Goal: Information Seeking & Learning: Learn about a topic

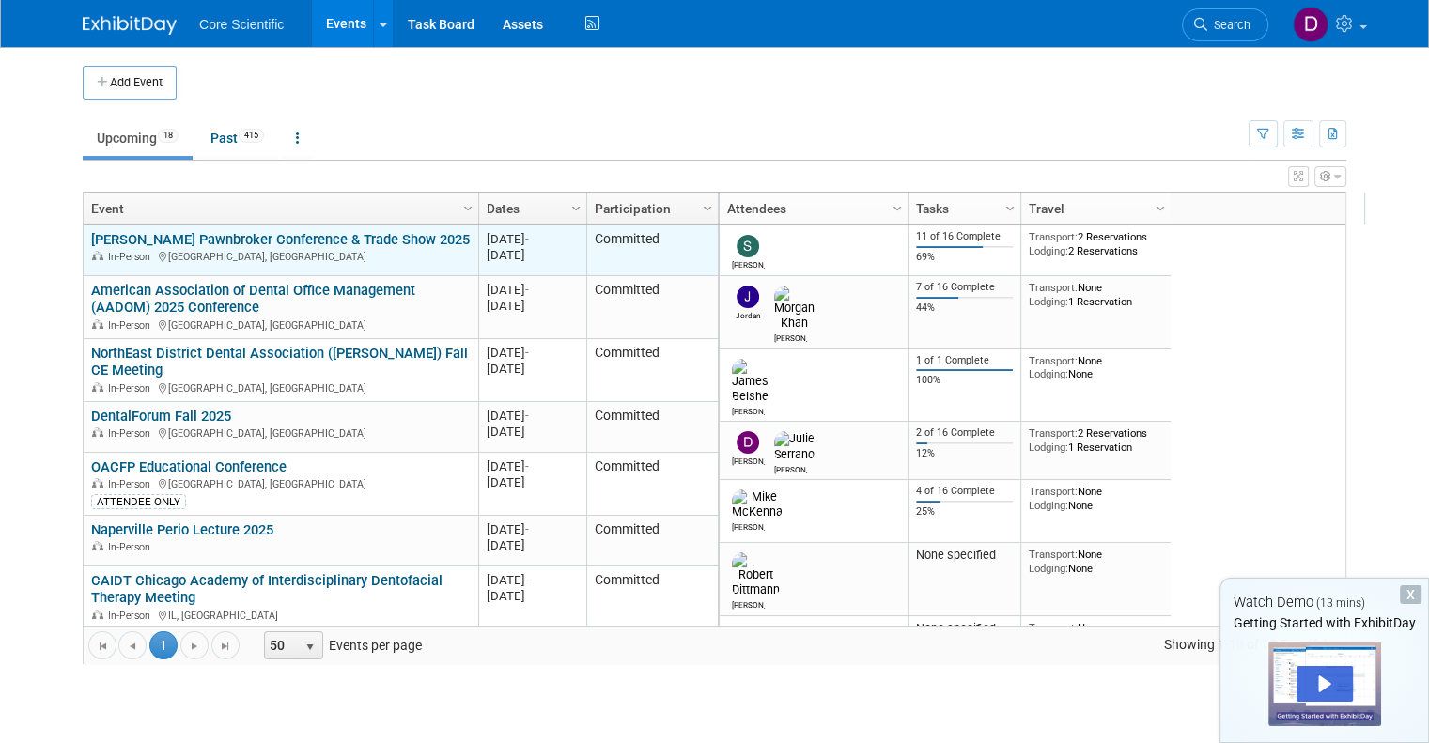
click at [300, 240] on link "[PERSON_NAME] Pawnbroker Conference & Trade Show 2025" at bounding box center [280, 239] width 379 height 17
click at [361, 241] on link "[PERSON_NAME] Pawnbroker Conference & Trade Show 2025" at bounding box center [280, 239] width 379 height 17
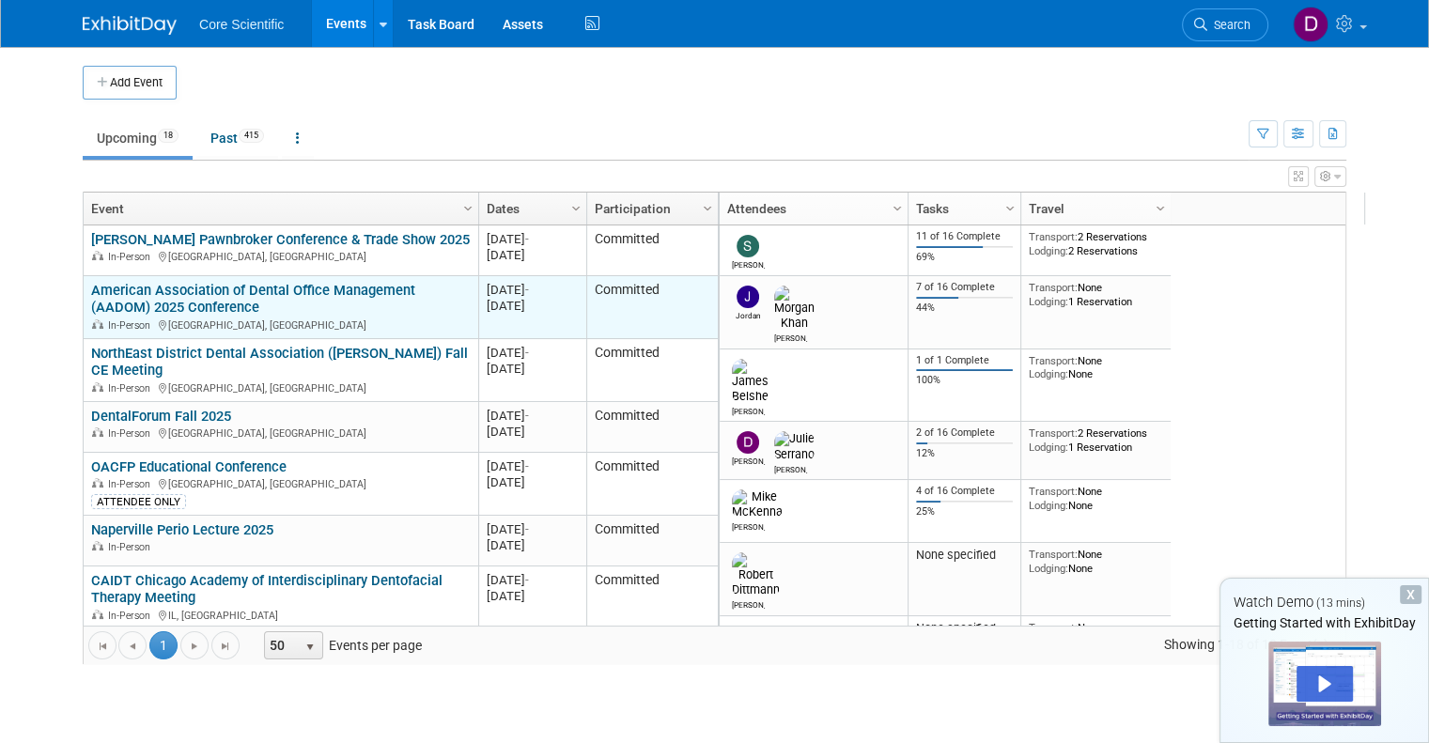
click at [177, 293] on link "American Association of Dental Office Management (AADOM) 2025 Conference" at bounding box center [253, 299] width 324 height 35
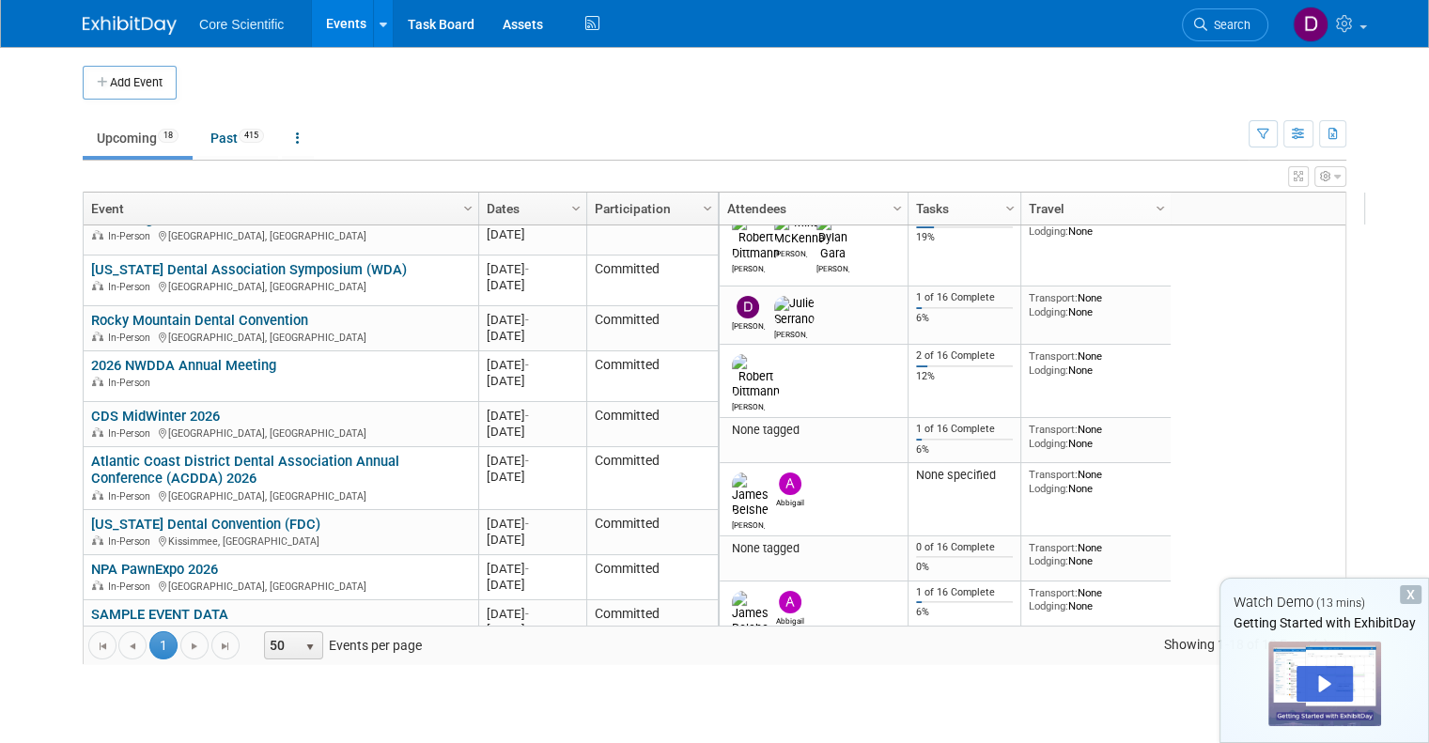
scroll to position [575, 0]
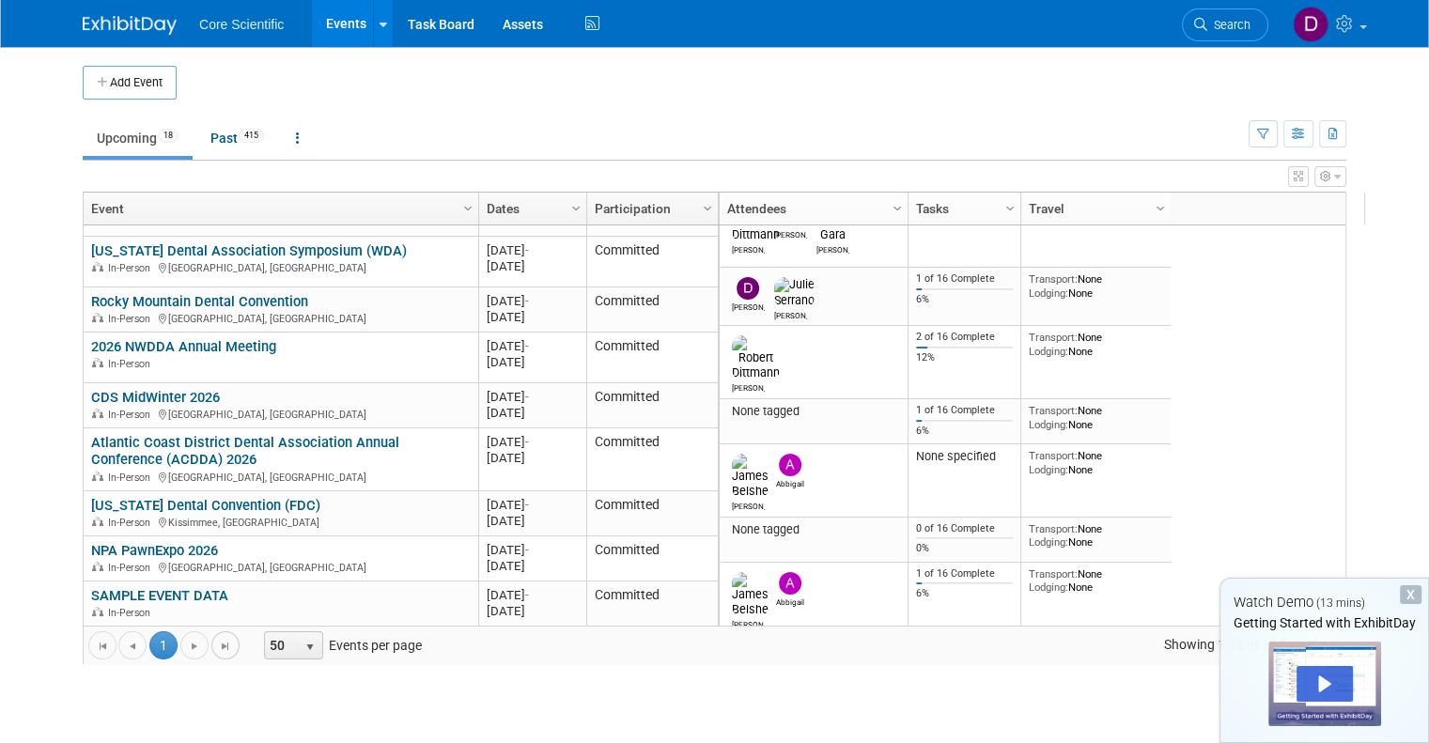
click at [218, 649] on span "Go to the last page" at bounding box center [225, 646] width 15 height 15
click at [187, 646] on span "Go to the next page" at bounding box center [194, 646] width 15 height 15
click at [218, 639] on span "Go to the last page" at bounding box center [225, 646] width 15 height 15
click at [1414, 591] on div "X" at bounding box center [1411, 594] width 22 height 19
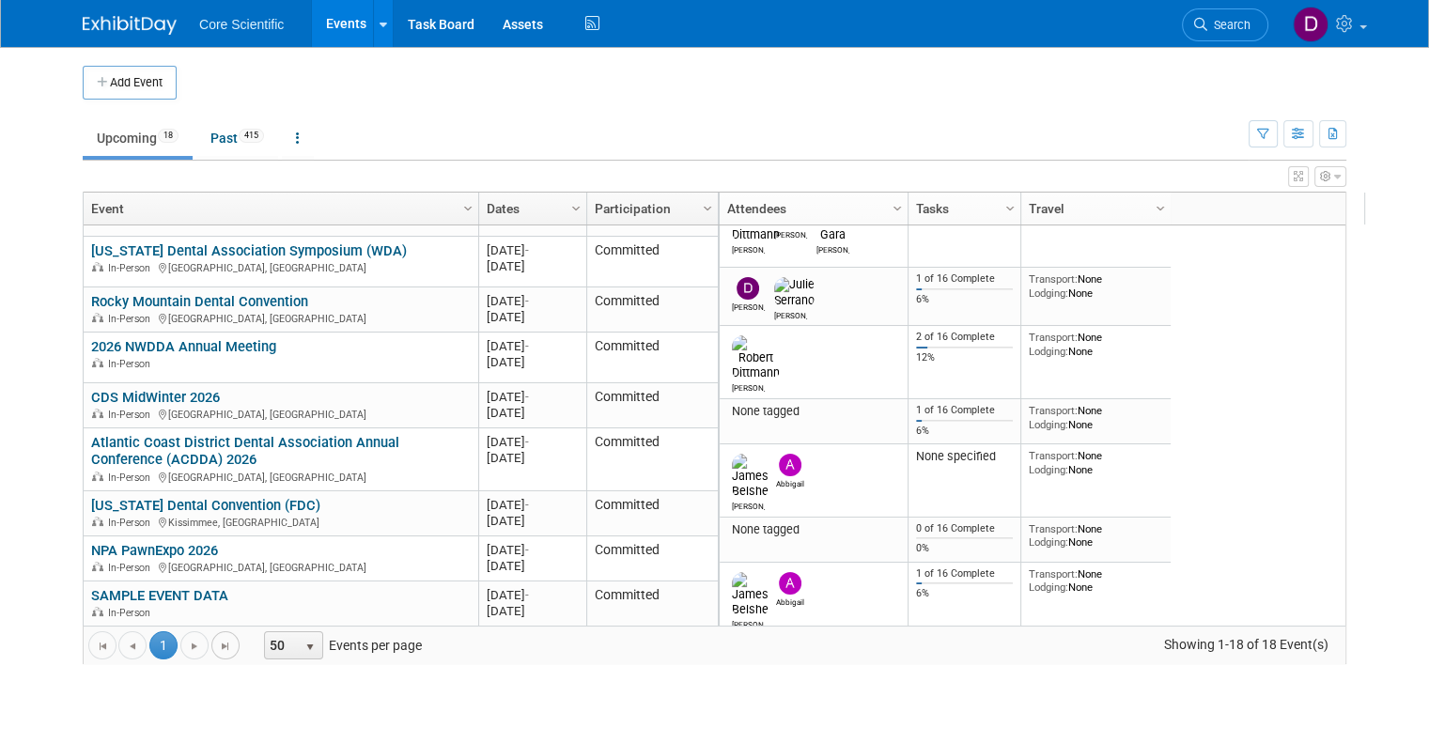
click at [218, 642] on span "Go to the last page" at bounding box center [225, 646] width 15 height 15
click at [187, 646] on span "Go to the next page" at bounding box center [194, 646] width 15 height 15
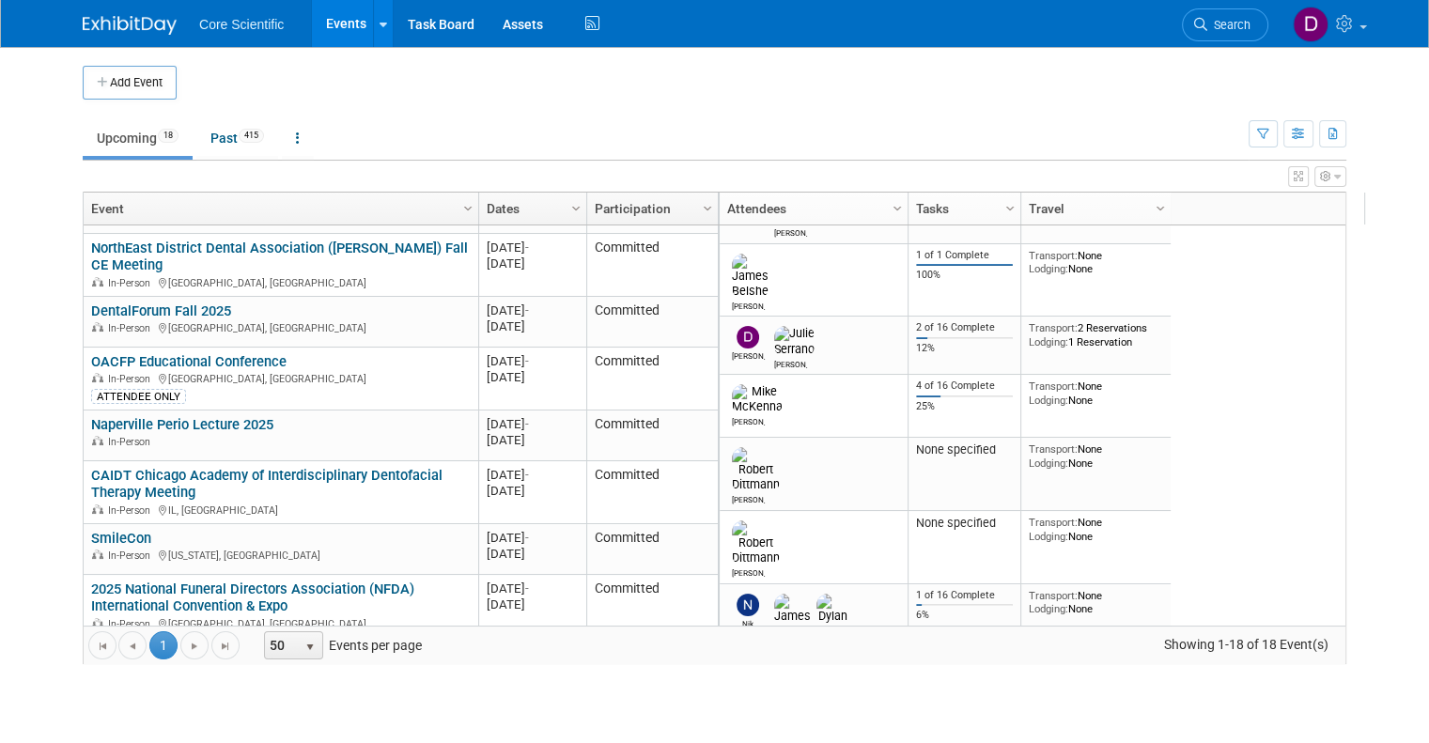
scroll to position [0, 0]
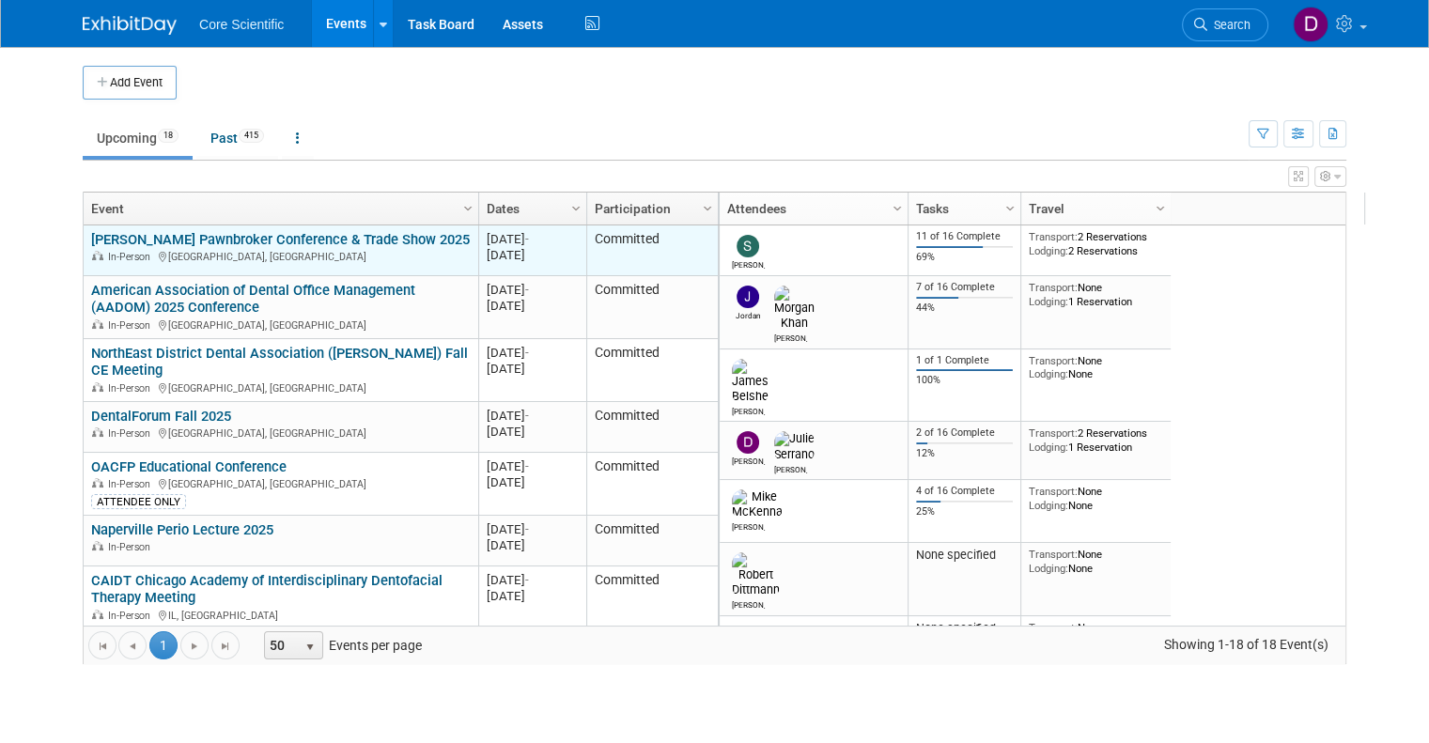
click at [274, 236] on link "[PERSON_NAME] Pawnbroker Conference & Trade Show 2025" at bounding box center [280, 239] width 379 height 17
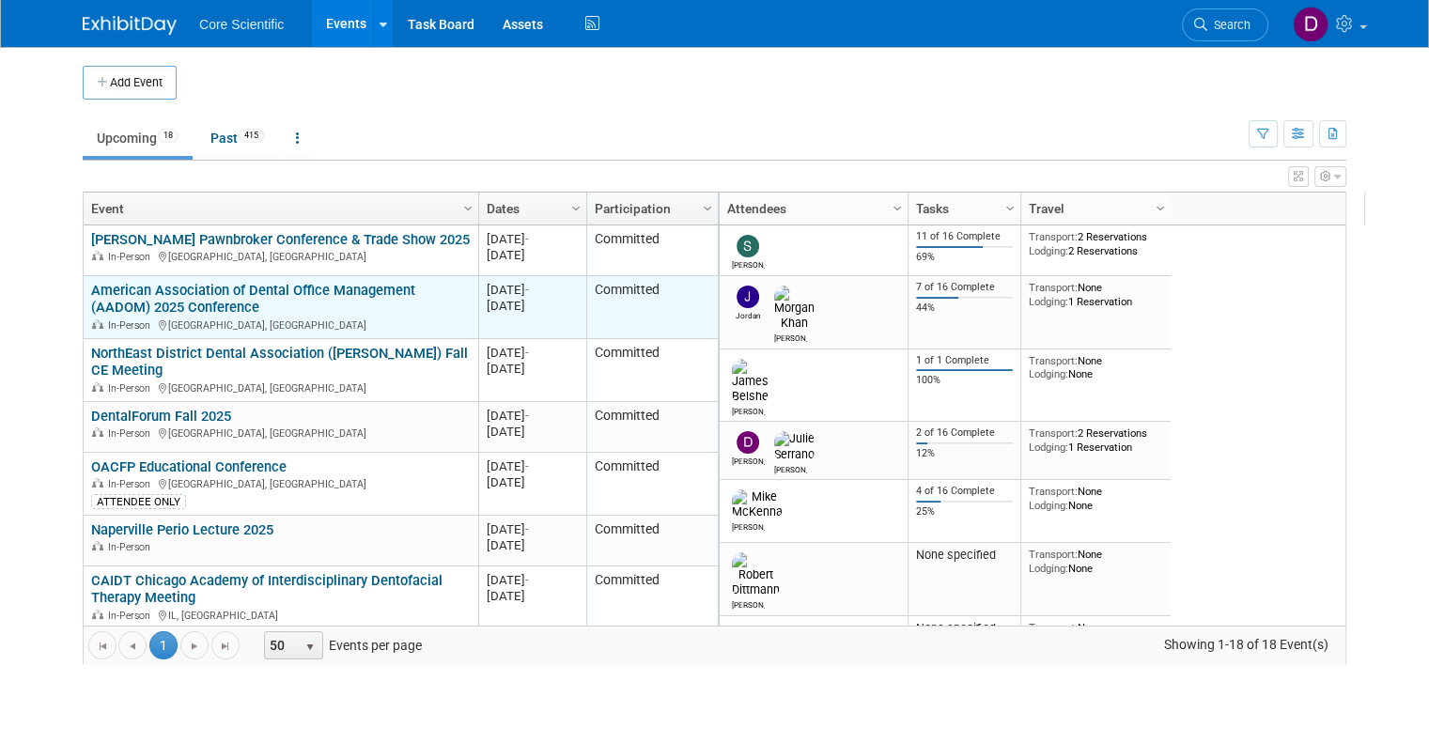
click at [217, 302] on link "American Association of Dental Office Management (AADOM) 2025 Conference" at bounding box center [253, 299] width 324 height 35
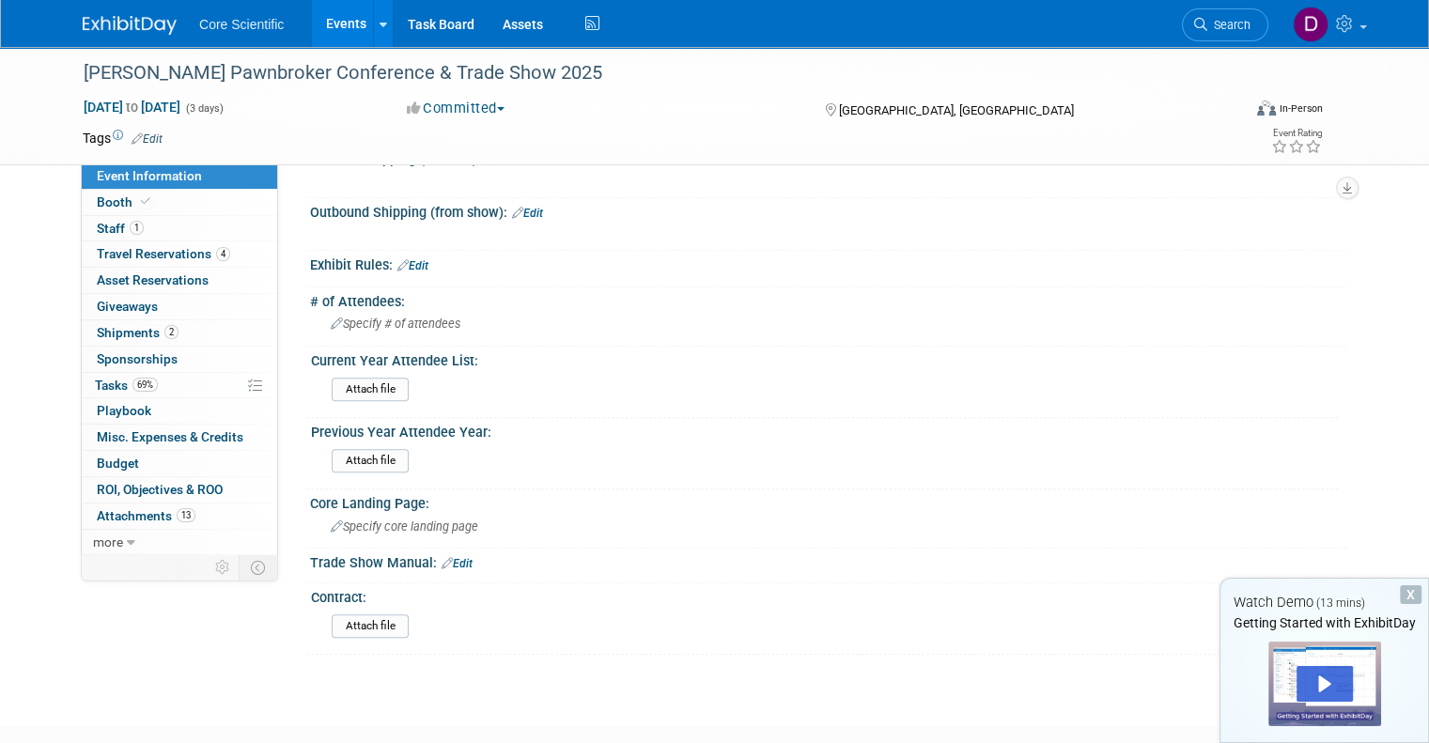
scroll to position [1278, 0]
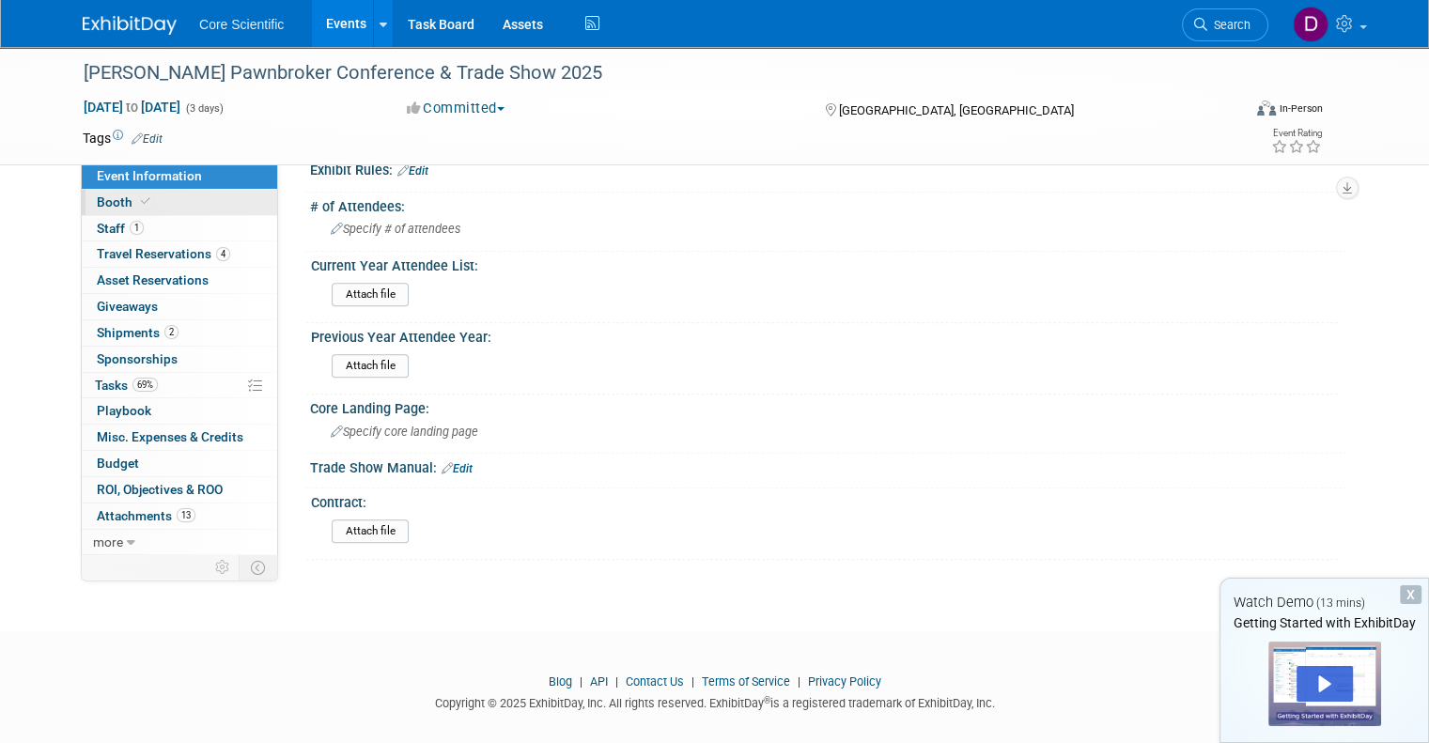
click at [99, 200] on span "Booth" at bounding box center [125, 201] width 57 height 15
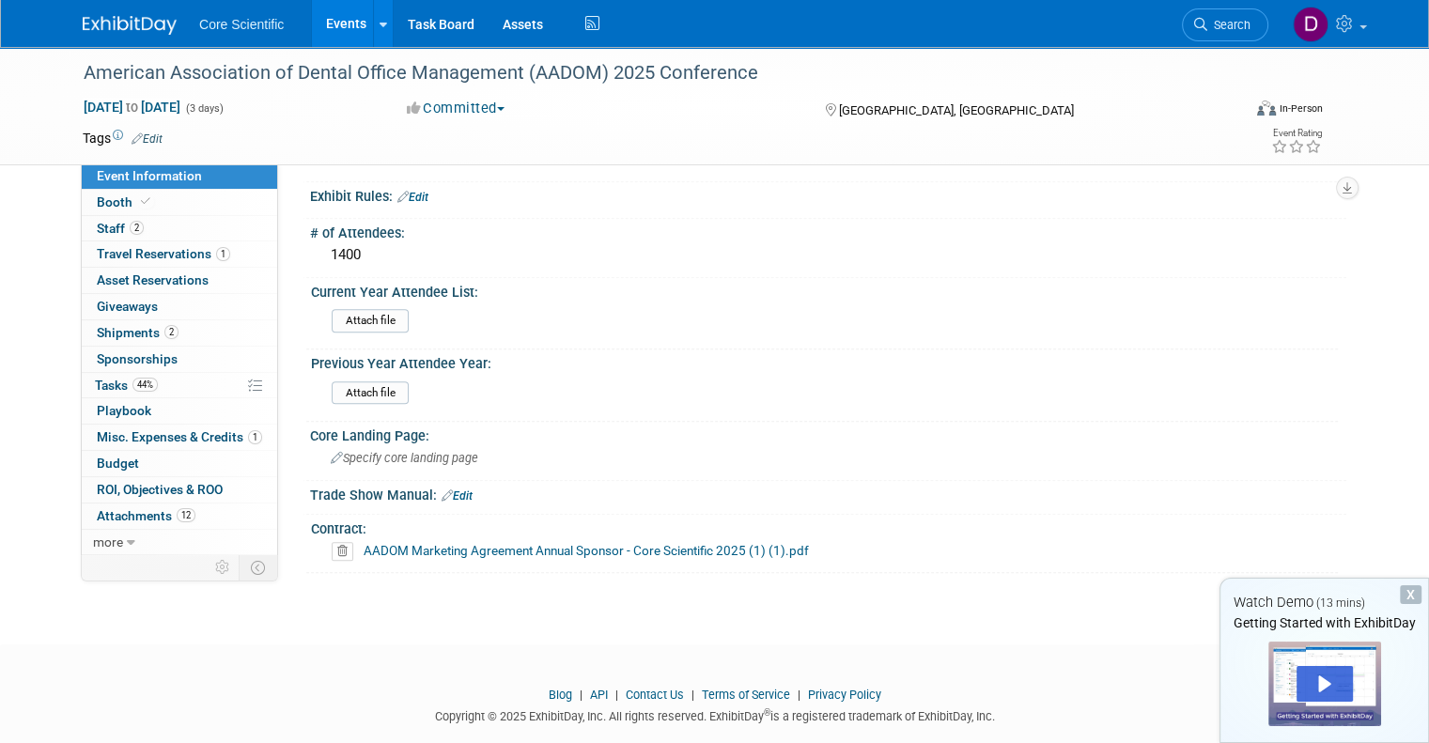
scroll to position [1841, 0]
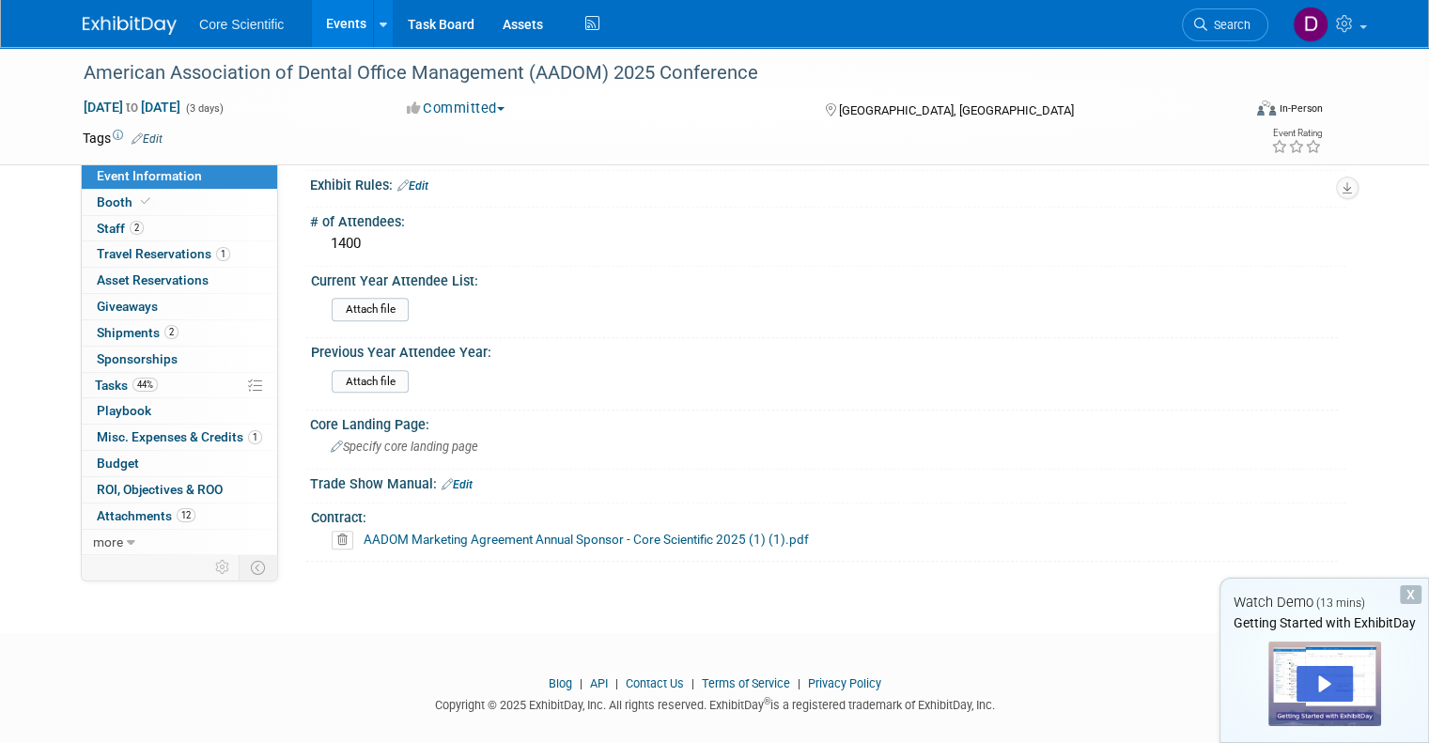
click at [526, 532] on link "AADOM Marketing Agreement Annual Sponsor - Core Scientific 2025 (1) (1).pdf" at bounding box center [586, 539] width 445 height 15
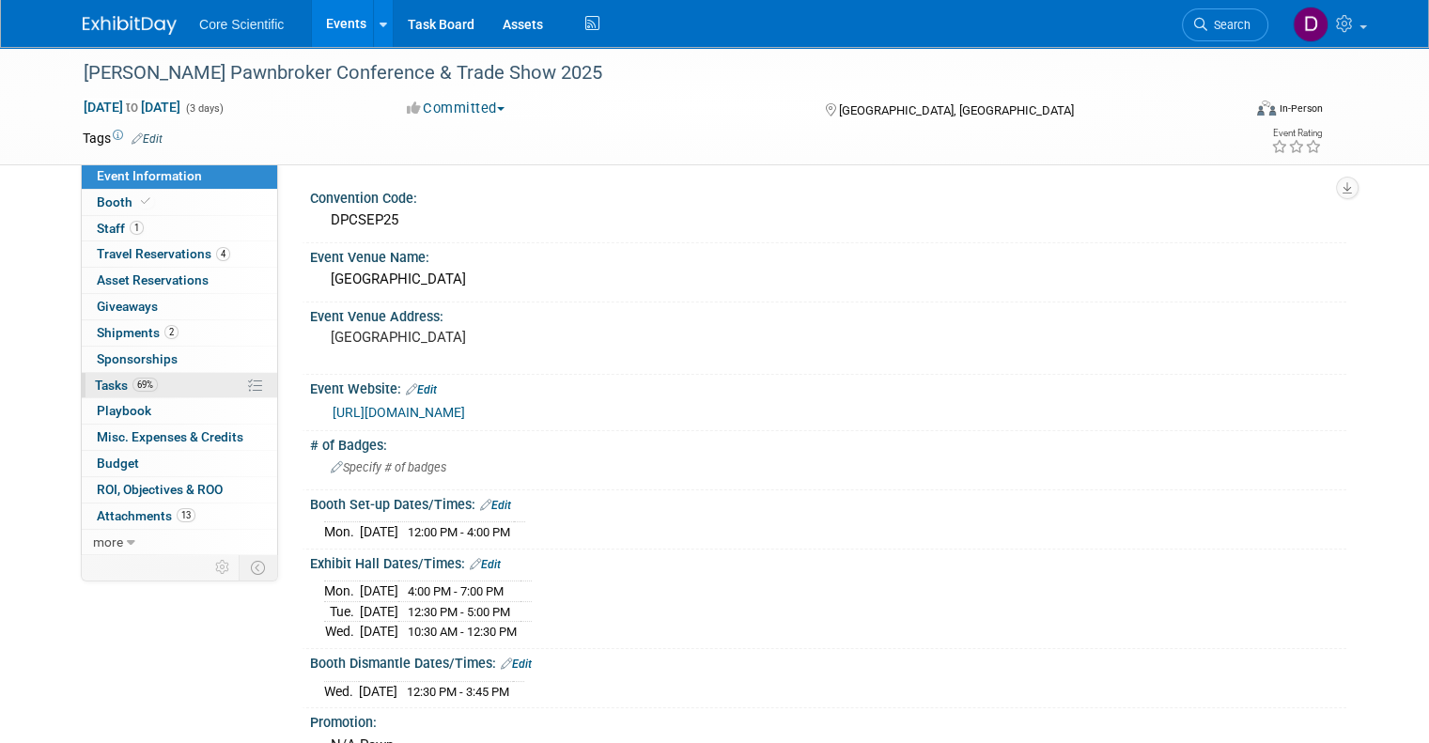
click at [107, 378] on span "Tasks 69%" at bounding box center [126, 385] width 63 height 15
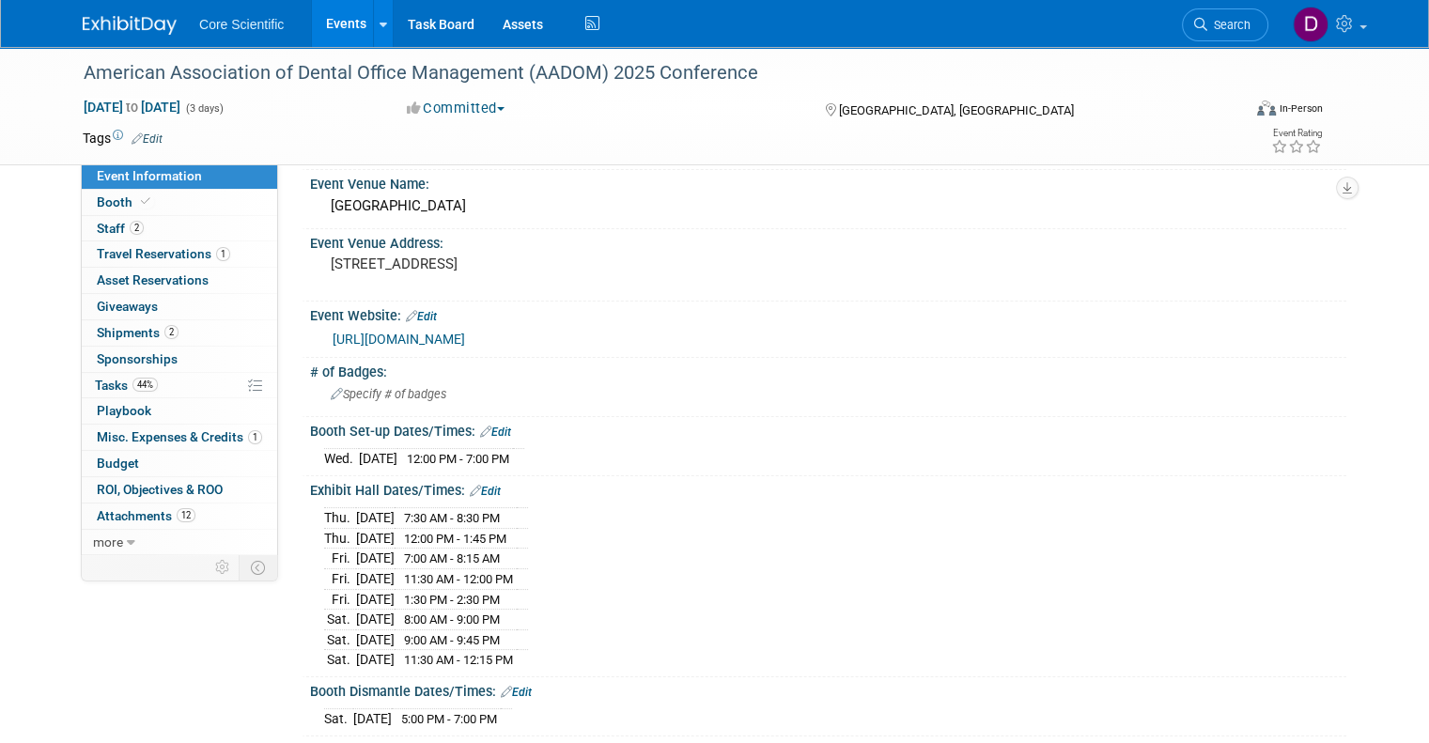
scroll to position [74, 0]
click at [452, 334] on link "[URL][DOMAIN_NAME]" at bounding box center [399, 338] width 132 height 15
drag, startPoint x: 798, startPoint y: 330, endPoint x: 814, endPoint y: 273, distance: 58.6
click at [857, 169] on div "Event Venue Name:" at bounding box center [828, 180] width 1036 height 23
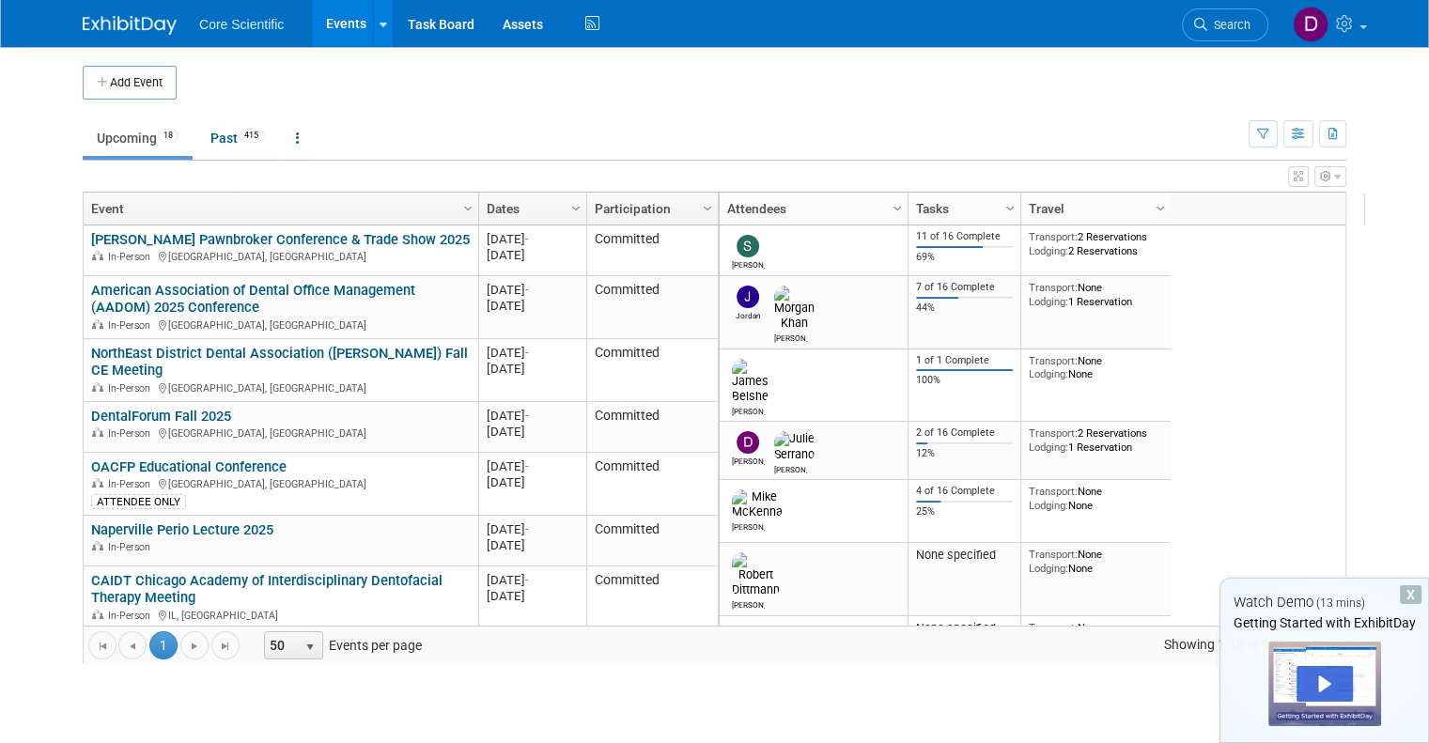
click at [1413, 596] on div "X" at bounding box center [1411, 594] width 22 height 19
